Goal: Information Seeking & Learning: Learn about a topic

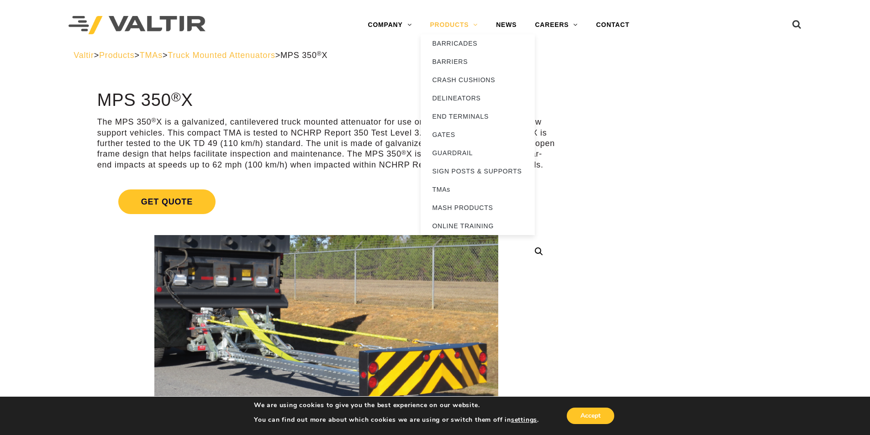
click at [477, 25] on link "PRODUCTS" at bounding box center [454, 25] width 66 height 18
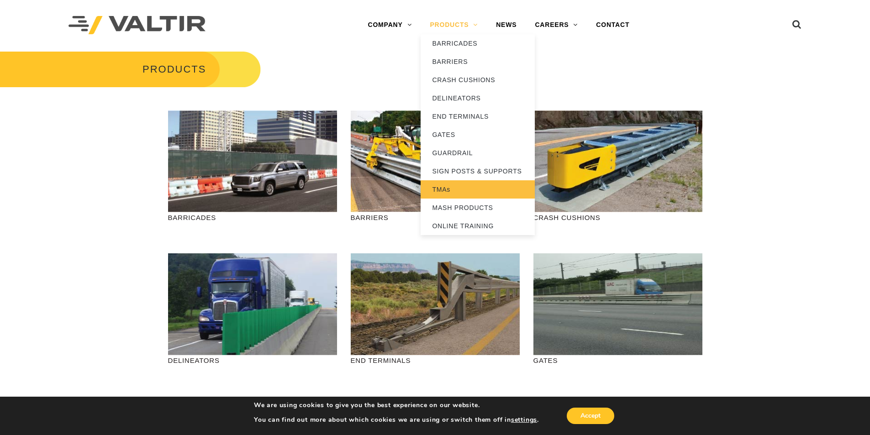
click at [449, 187] on link "TMAs" at bounding box center [478, 189] width 114 height 18
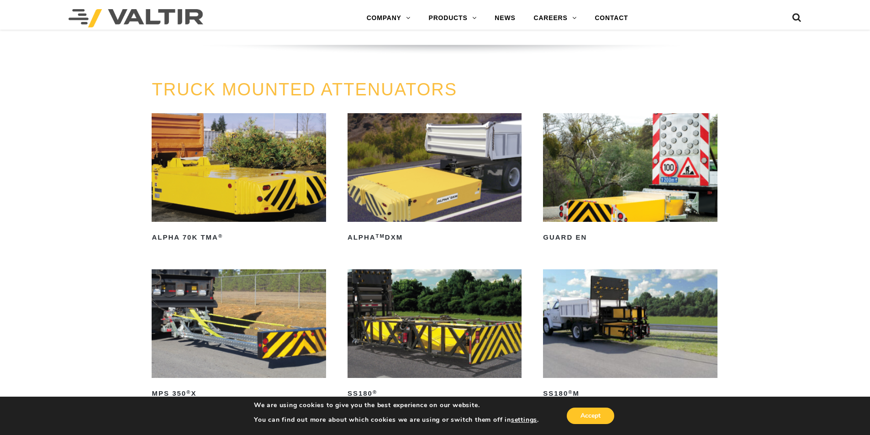
scroll to position [502, 0]
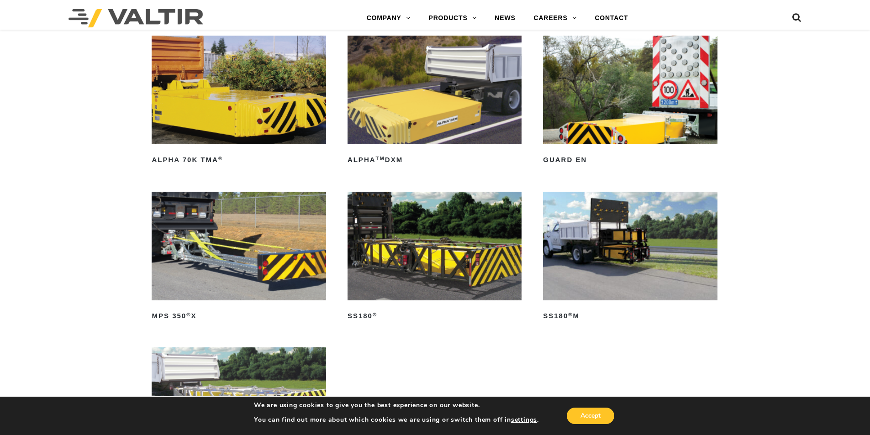
click at [243, 243] on img at bounding box center [239, 246] width 174 height 109
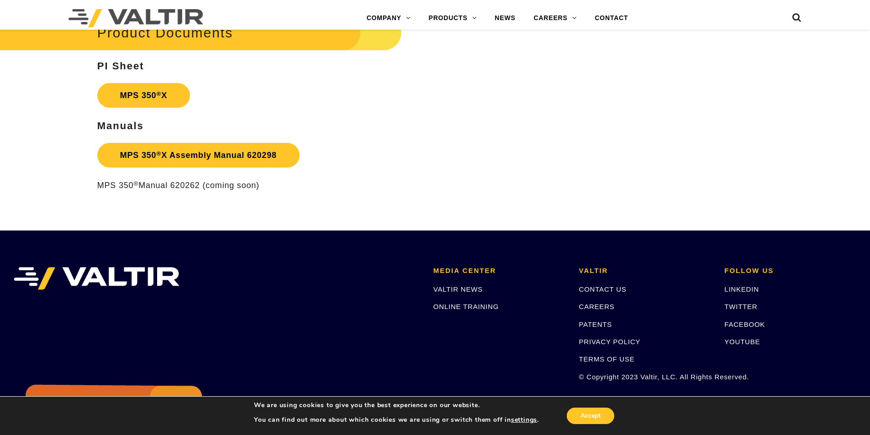
scroll to position [1690, 0]
